Goal: Information Seeking & Learning: Find specific fact

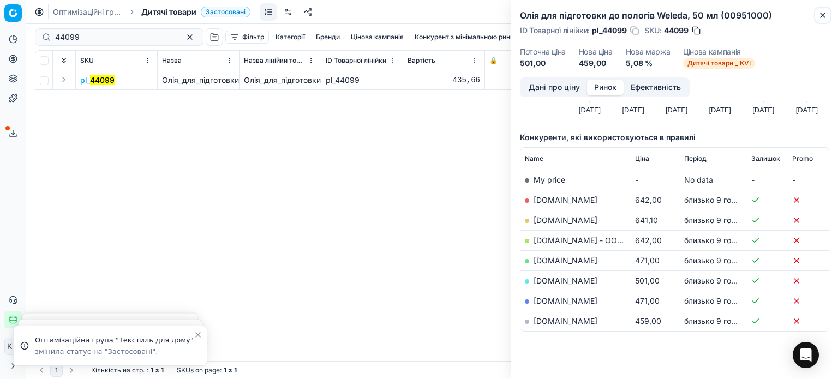
click at [820, 15] on icon "button" at bounding box center [822, 15] width 9 height 9
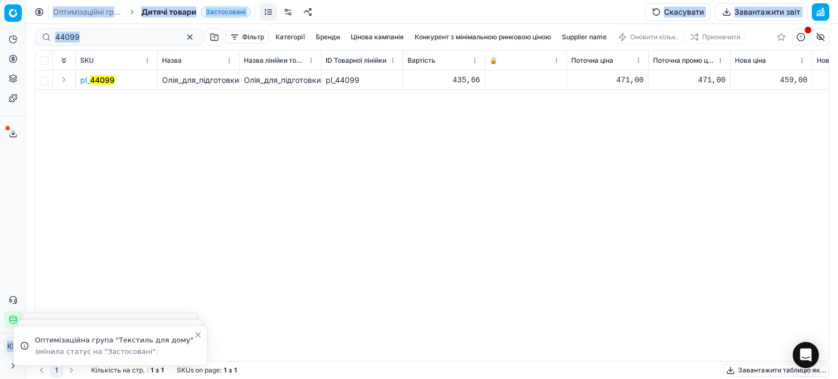
drag, startPoint x: 129, startPoint y: 43, endPoint x: 15, endPoint y: 32, distance: 114.5
click at [15, 32] on div "Pricing platform Аналітика Цінова оптимізація Асортимент продукції Шаблони Серв…" at bounding box center [419, 189] width 838 height 379
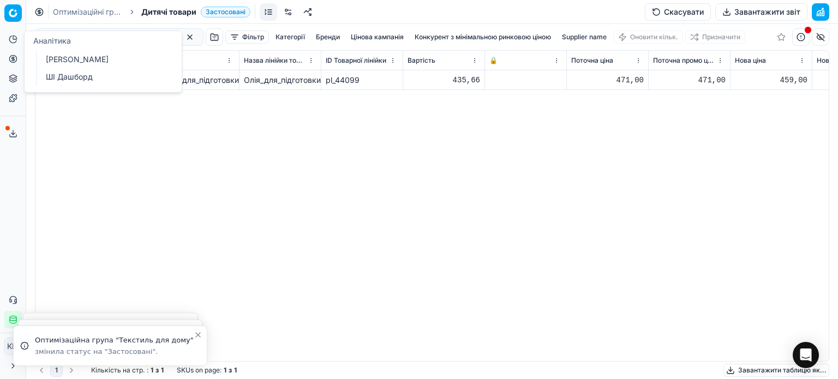
click at [216, 190] on div "pl_ 44099 Олія_для_підготовки_до_пологів_Weleda,_50_мл_(00951000) Олія_для_підг…" at bounding box center [431, 215] width 793 height 291
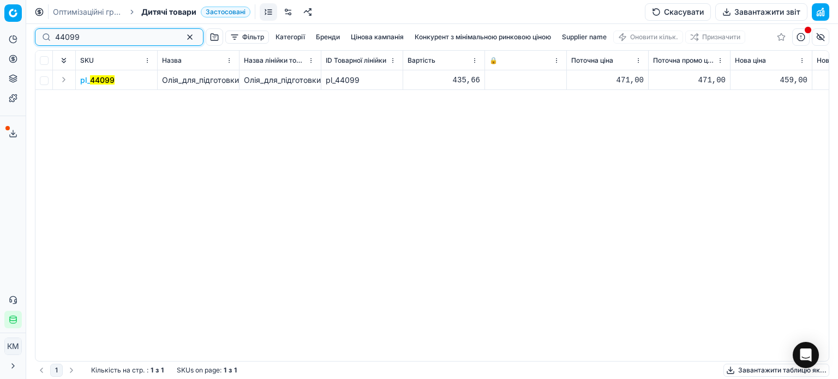
drag, startPoint x: 96, startPoint y: 35, endPoint x: 31, endPoint y: 35, distance: 65.5
click at [31, 35] on div "44099 Фільтр Категорії [PERSON_NAME] кампанія Конкурент з мінімальною ринковою …" at bounding box center [432, 201] width 812 height 355
paste input "850314"
type input "850314"
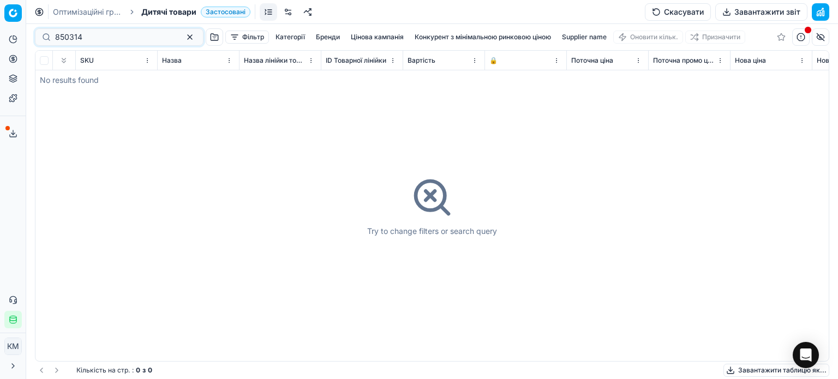
click at [166, 8] on span "Дитячі товари" at bounding box center [168, 12] width 55 height 11
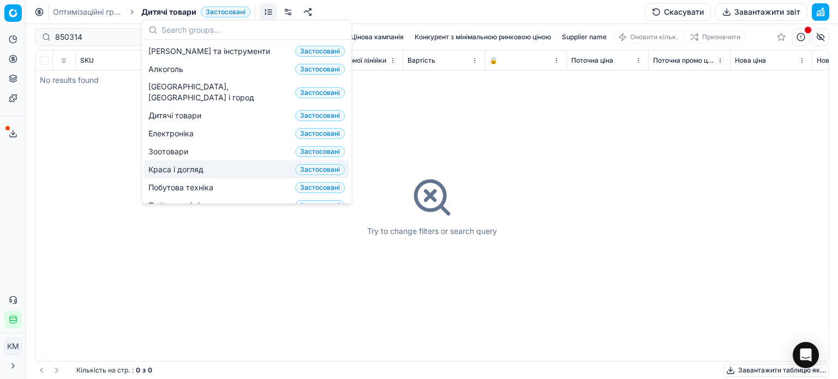
click at [194, 164] on span "Краса і догляд" at bounding box center [177, 169] width 59 height 11
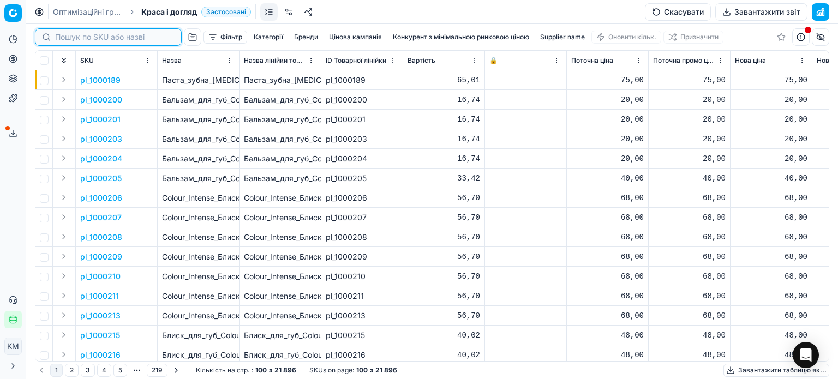
click at [72, 33] on input at bounding box center [114, 37] width 119 height 11
paste input "850314"
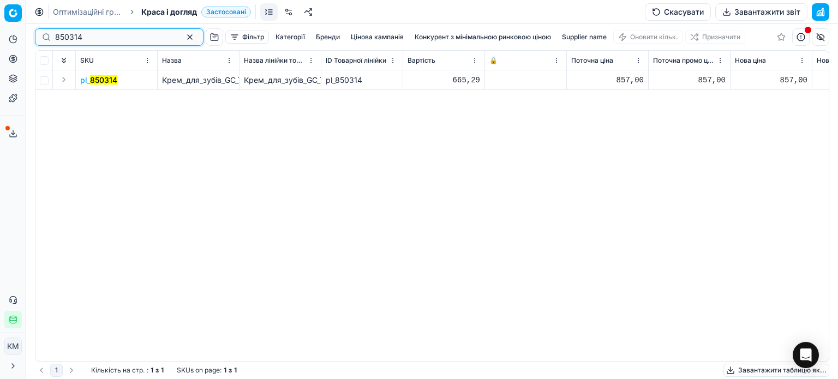
type input "850314"
click at [99, 83] on mark "850314" at bounding box center [103, 79] width 27 height 9
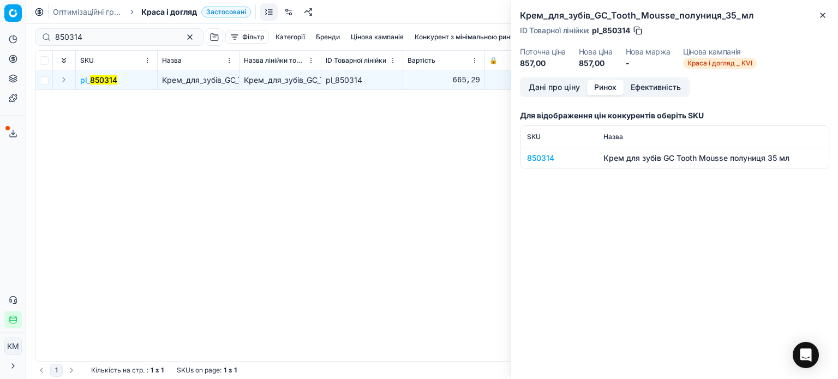
click at [609, 85] on button "Ринок" at bounding box center [605, 88] width 37 height 16
click at [545, 155] on div "850314" at bounding box center [558, 158] width 63 height 11
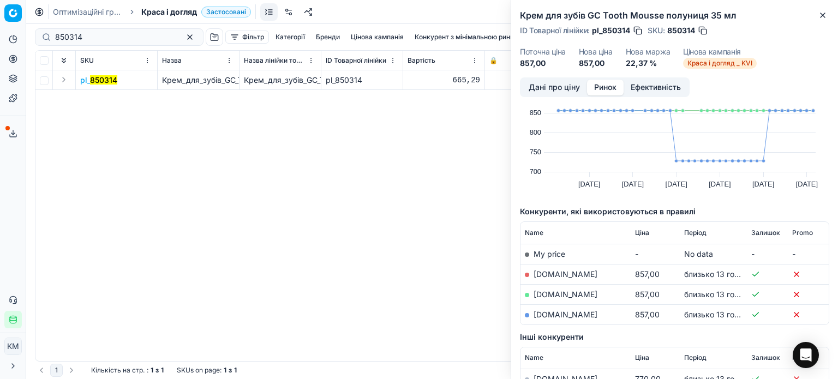
scroll to position [55, 0]
